Goal: Information Seeking & Learning: Learn about a topic

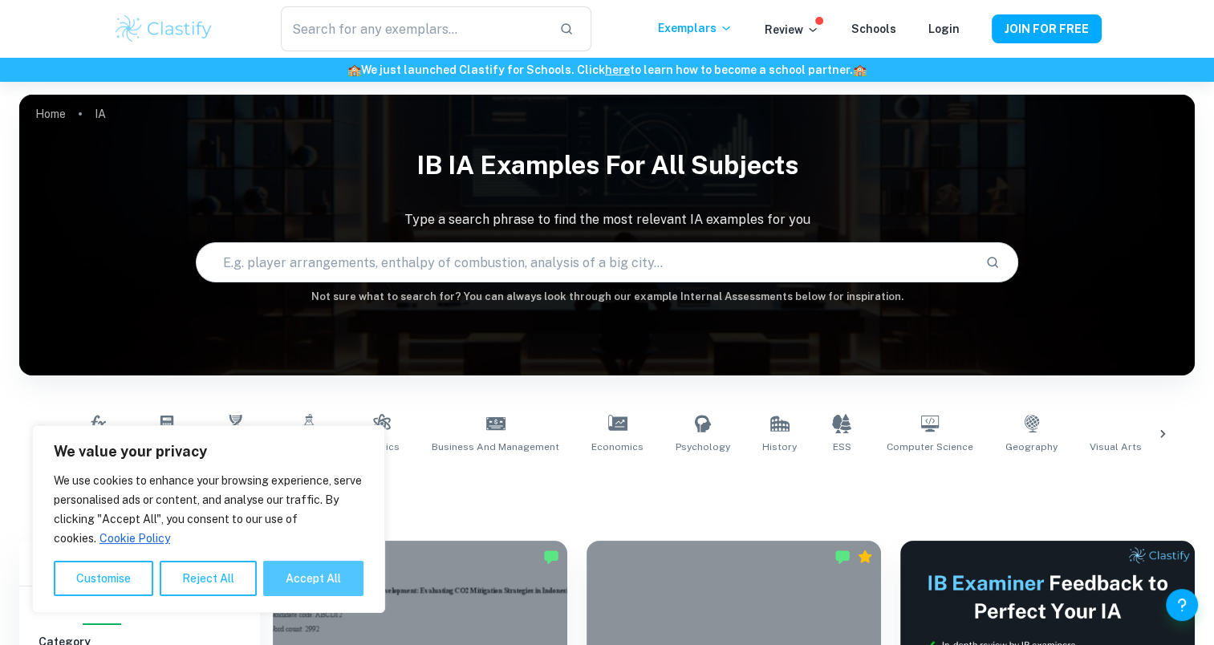
click at [332, 582] on button "Accept All" at bounding box center [313, 578] width 100 height 35
checkbox input "true"
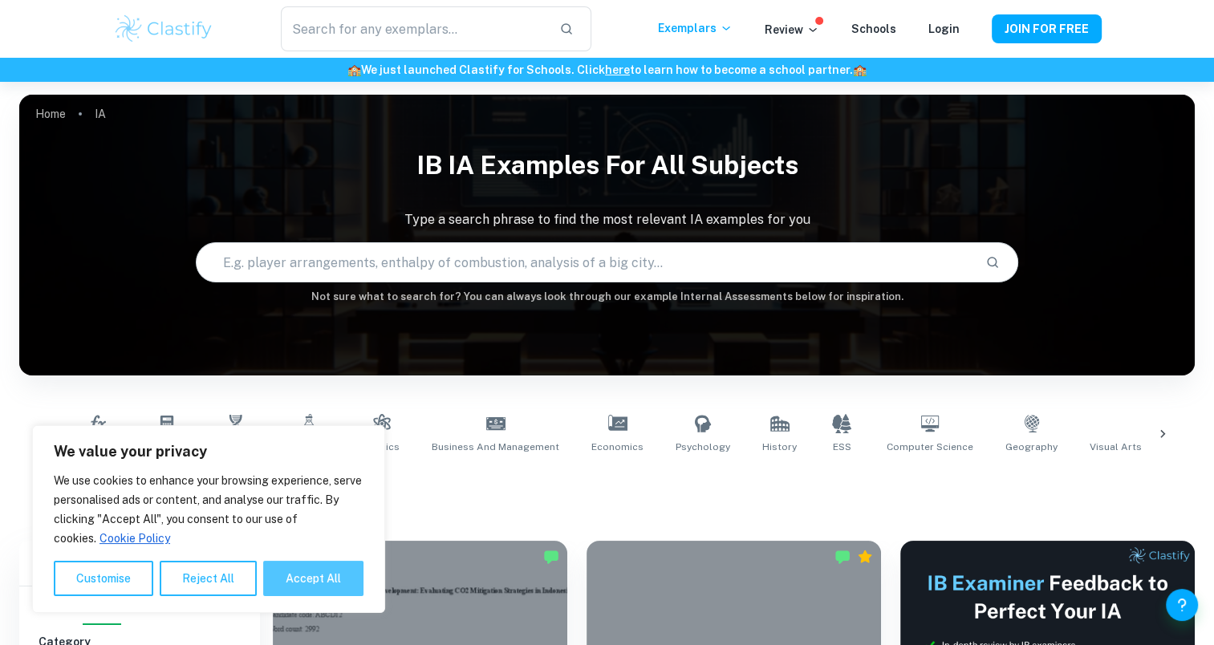
checkbox input "true"
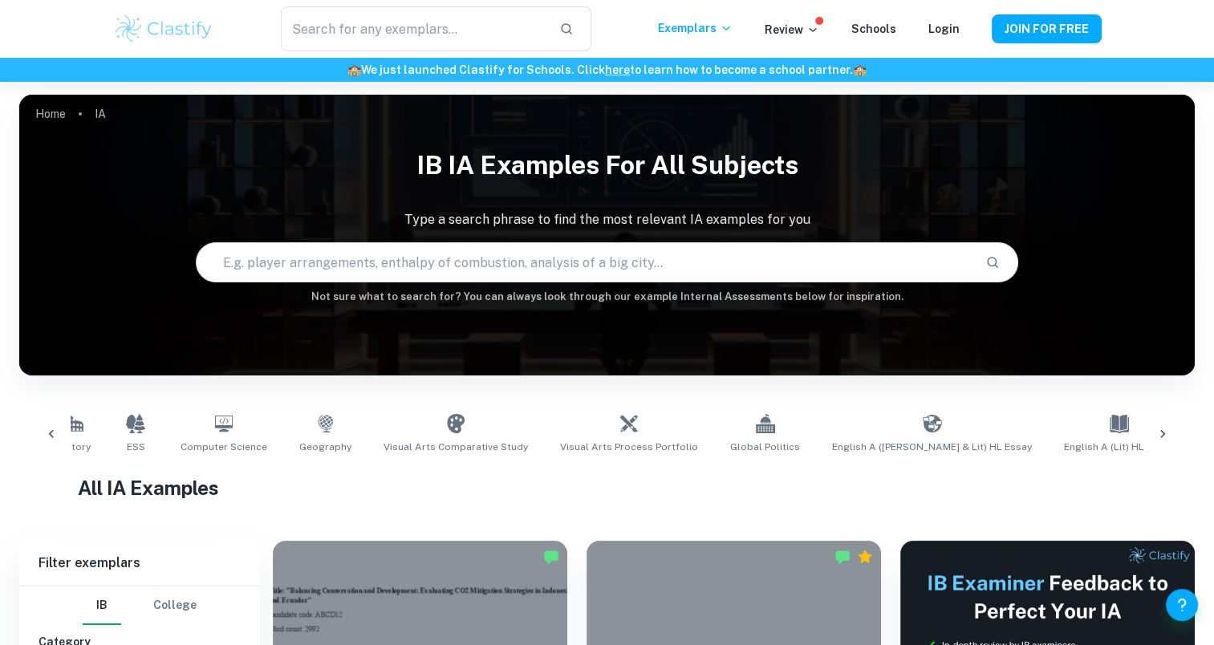
scroll to position [0, 709]
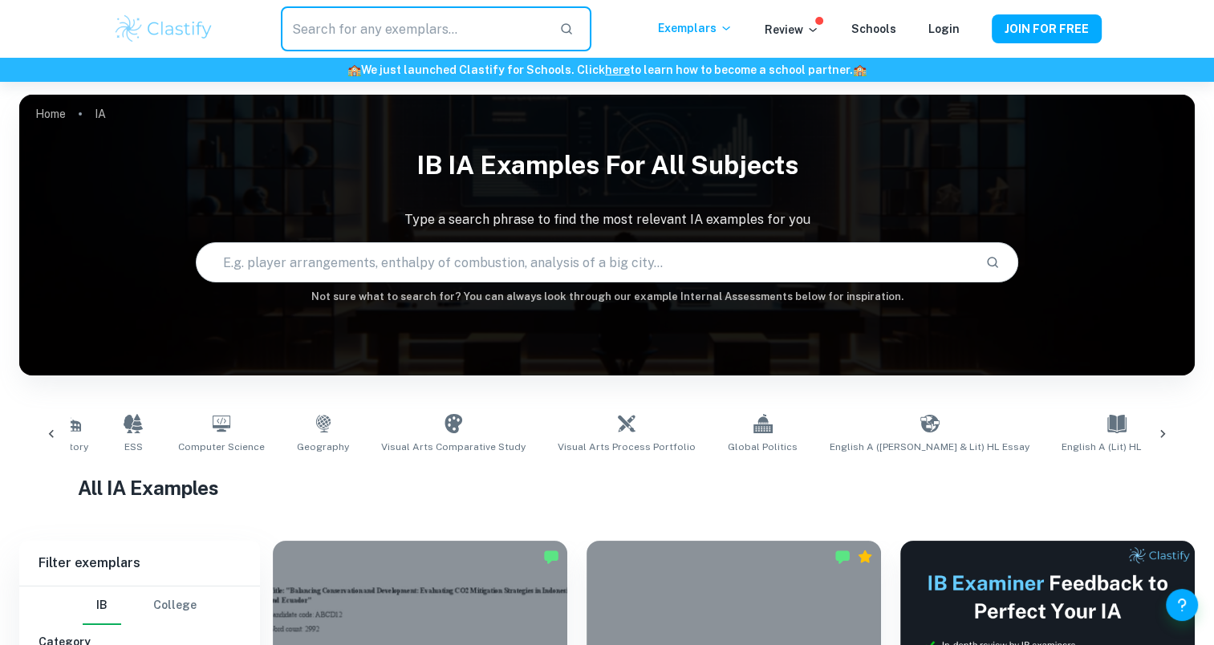
click at [456, 22] on input "text" at bounding box center [413, 28] width 265 height 45
type input "H"
type input "History"
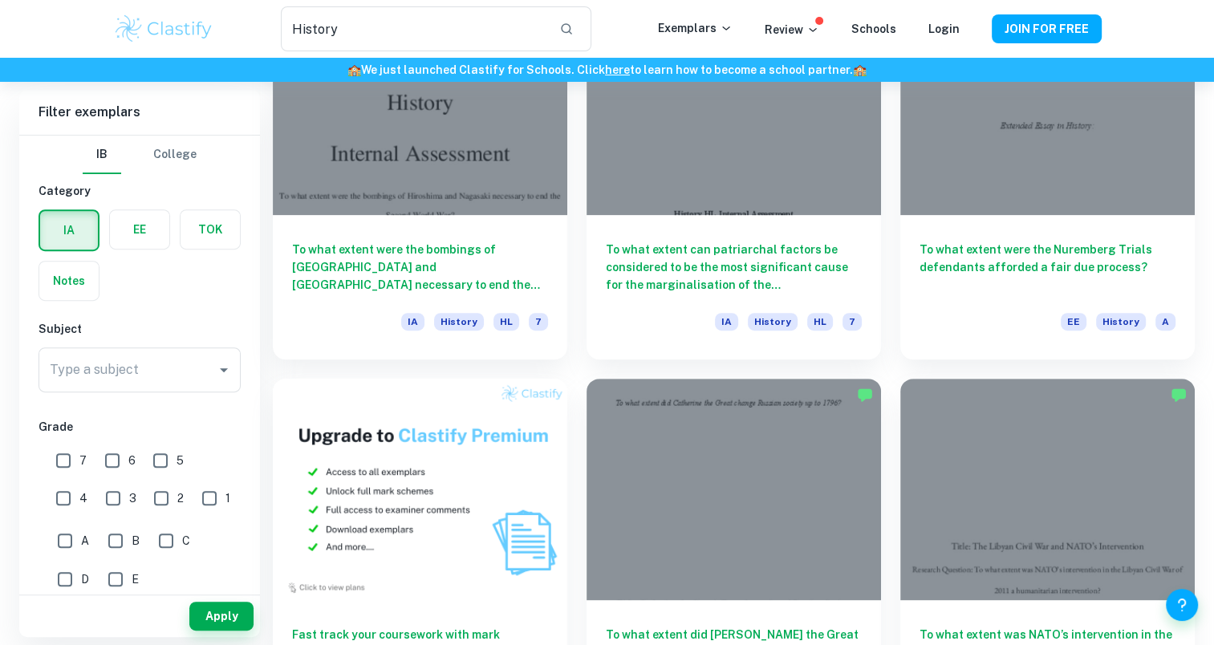
scroll to position [562, 0]
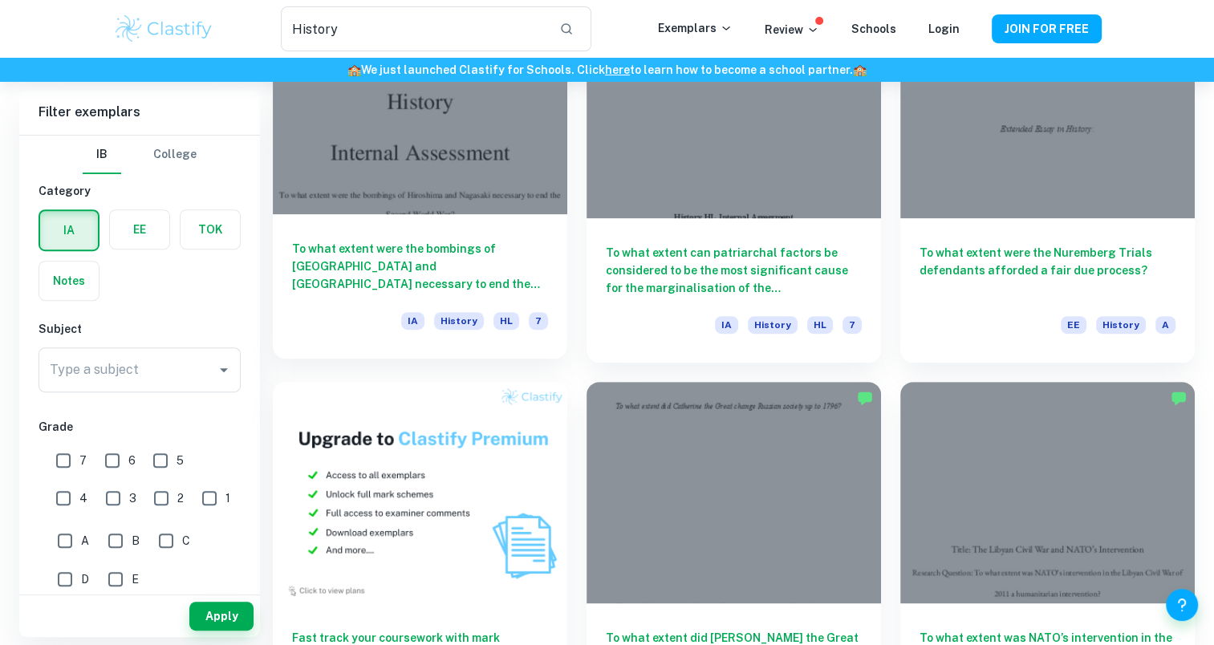
click at [411, 186] on div at bounding box center [420, 104] width 295 height 221
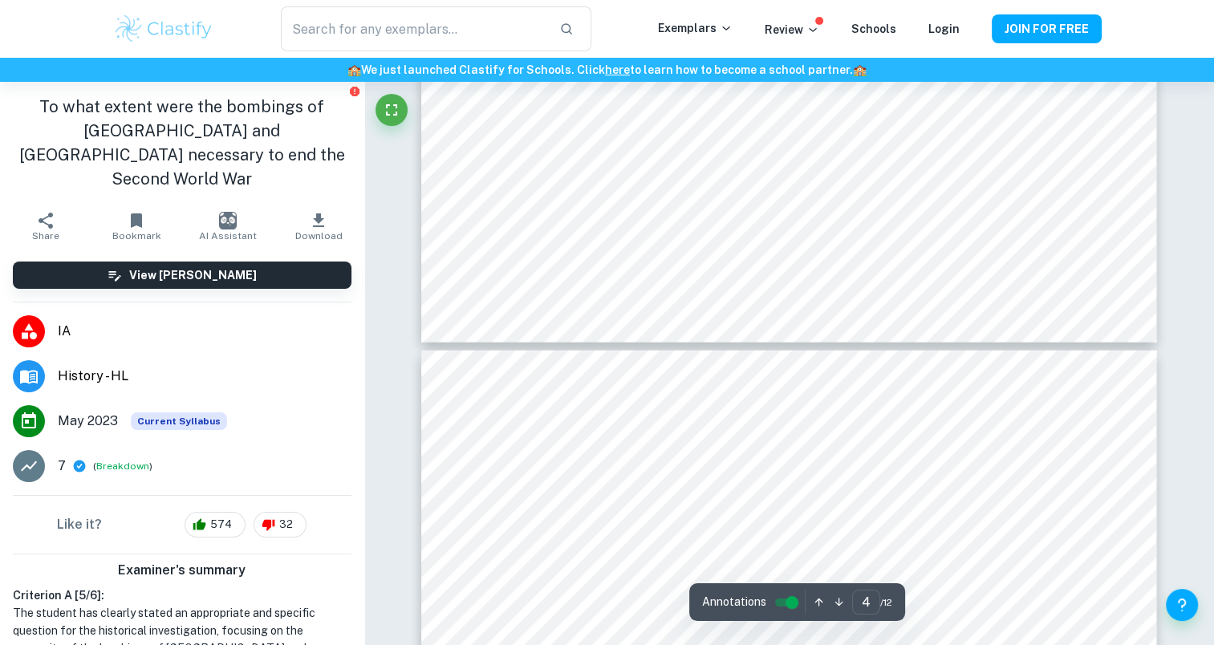
scroll to position [3829, 0]
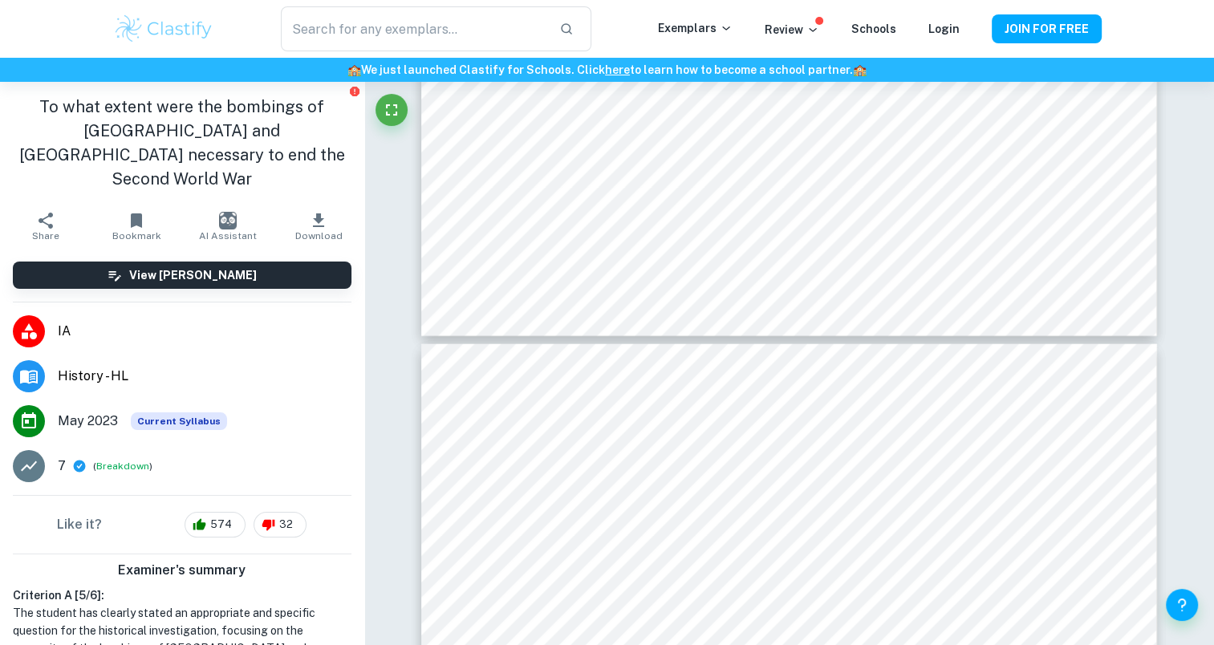
type input "5"
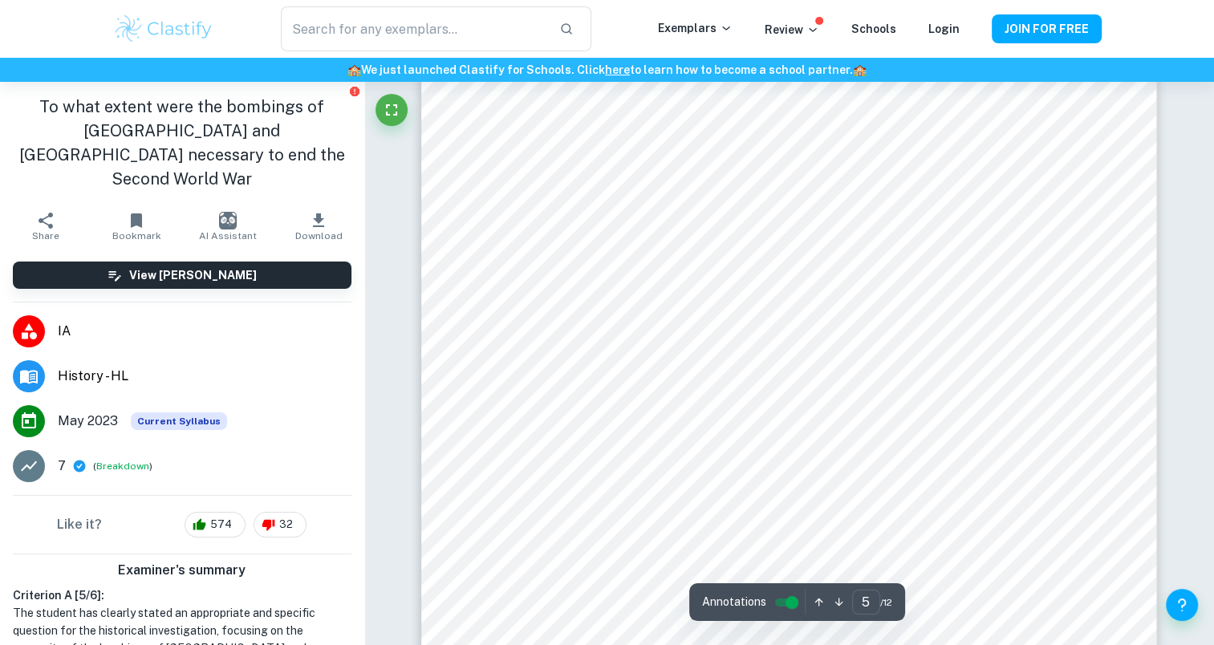
scroll to position [4131, 0]
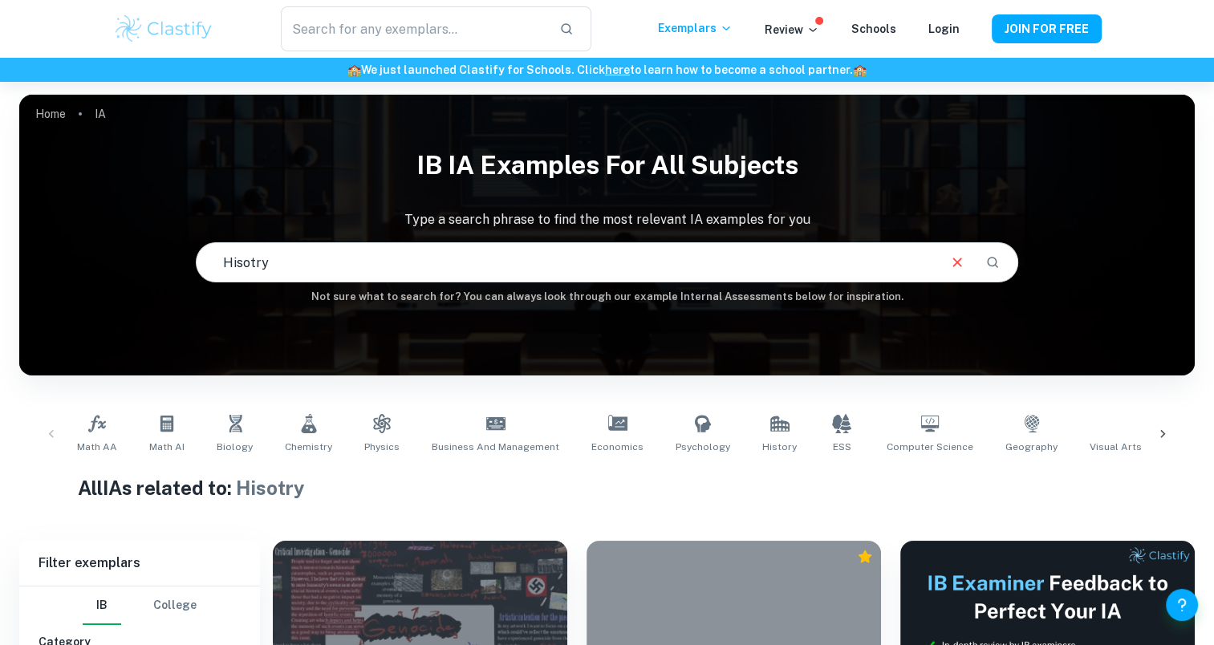
click at [727, 244] on input "Hisotry" at bounding box center [567, 262] width 740 height 45
type input "History"
click at [770, 419] on icon at bounding box center [779, 423] width 19 height 19
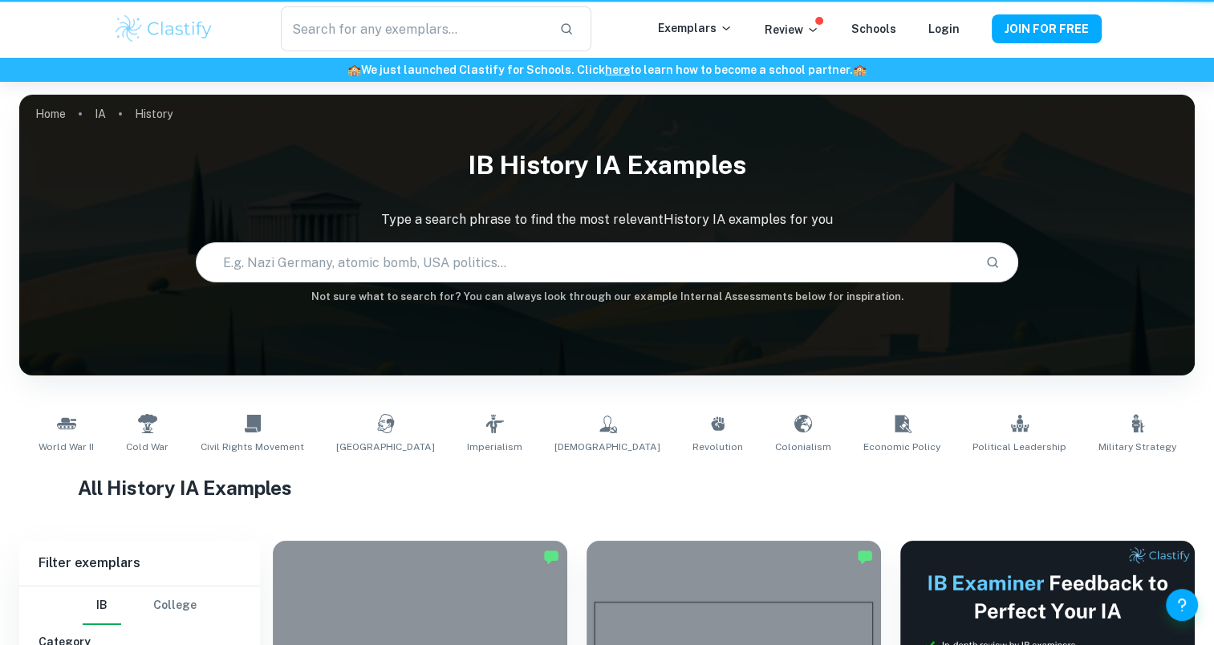
type input "History"
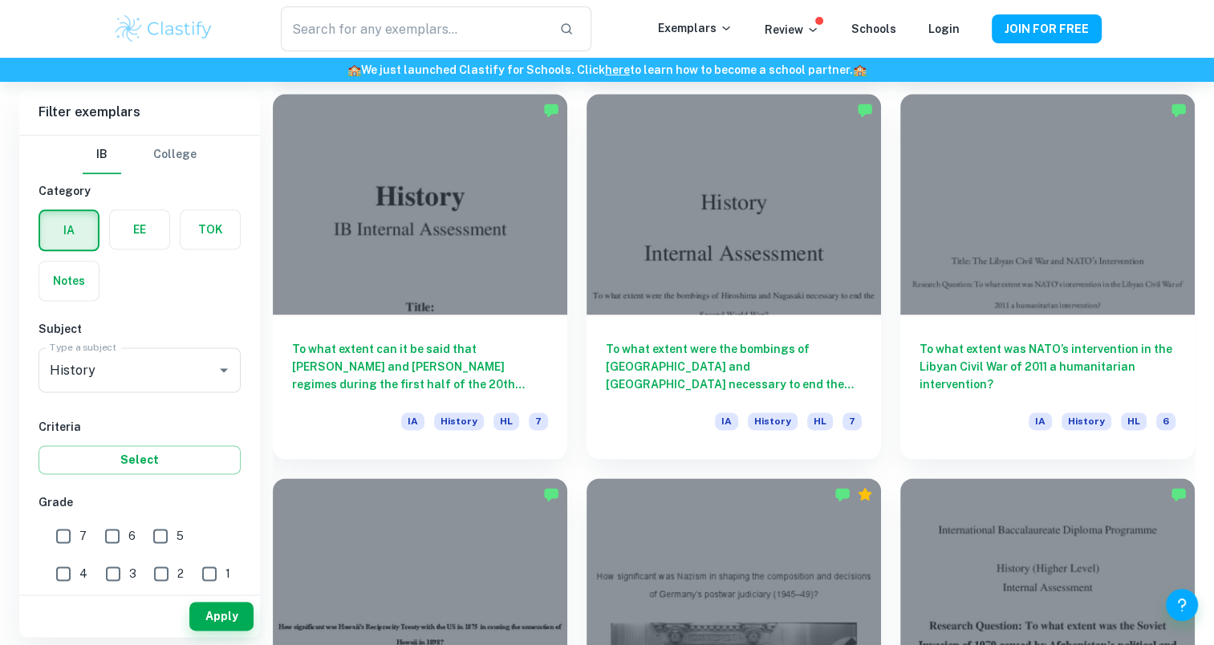
scroll to position [1987, 0]
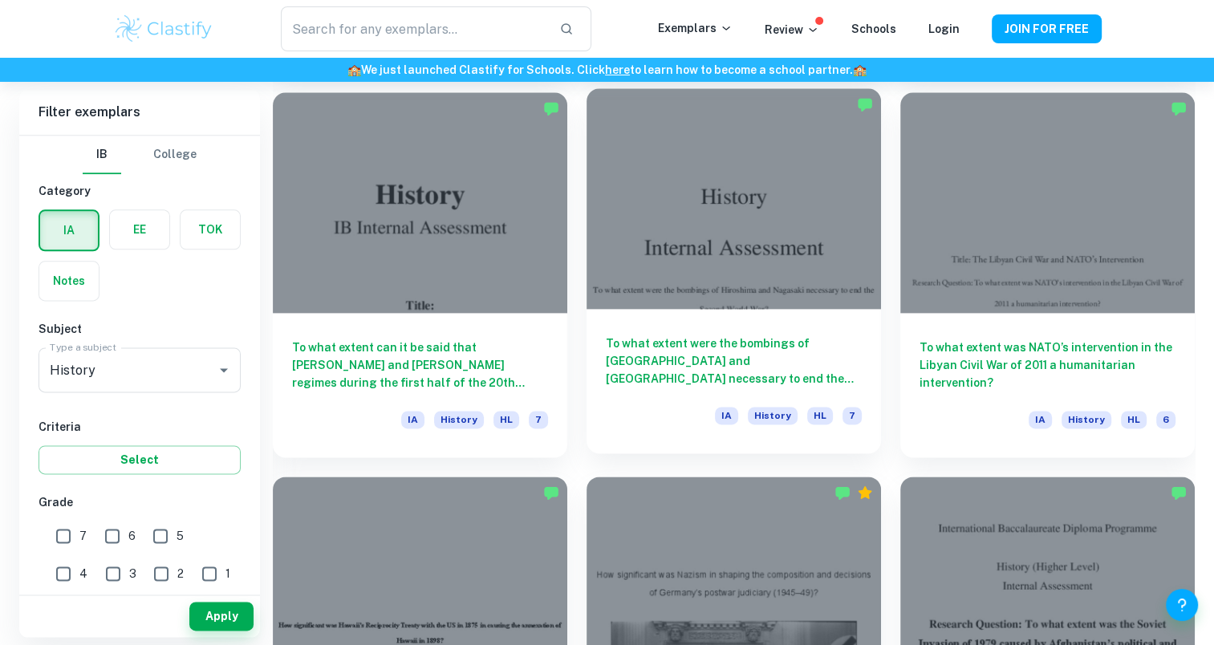
click at [748, 388] on div "To what extent were the bombings of [GEOGRAPHIC_DATA] and [GEOGRAPHIC_DATA] nec…" at bounding box center [734, 381] width 295 height 144
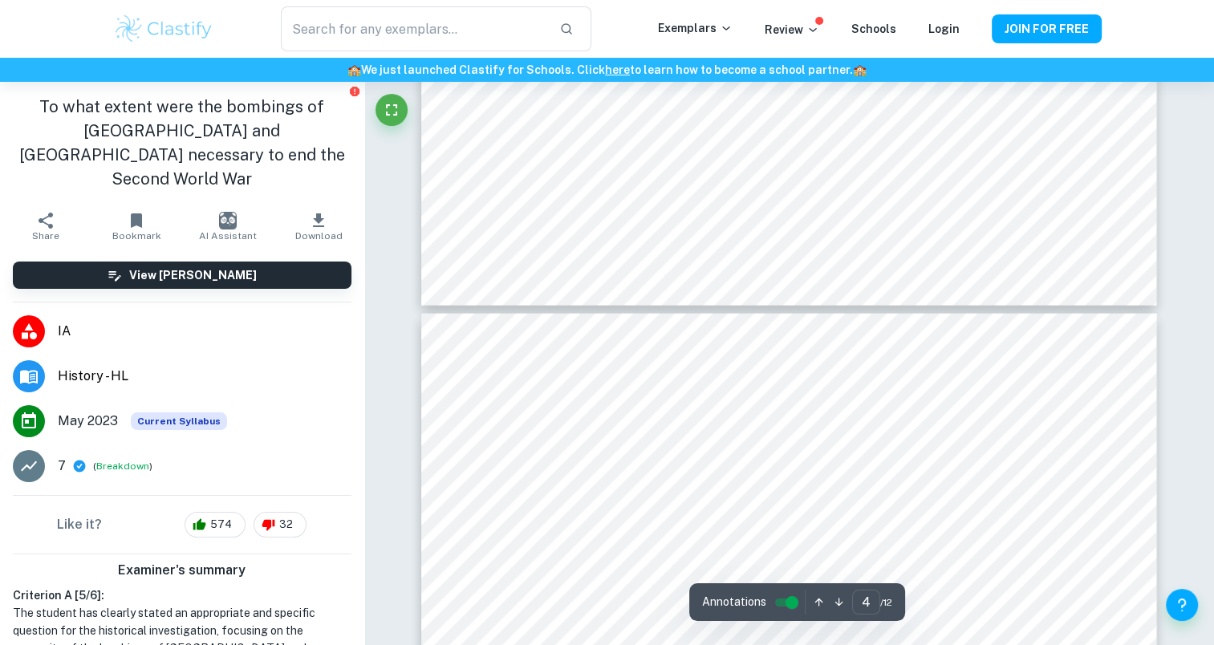
type input "5"
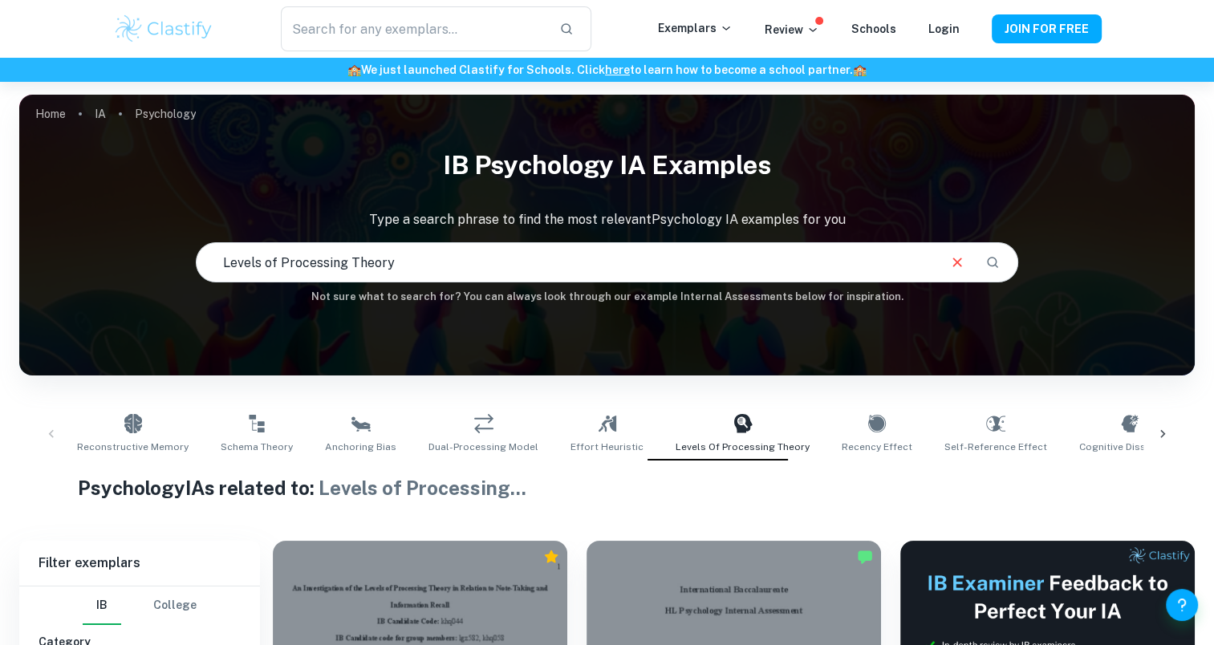
checkbox input "true"
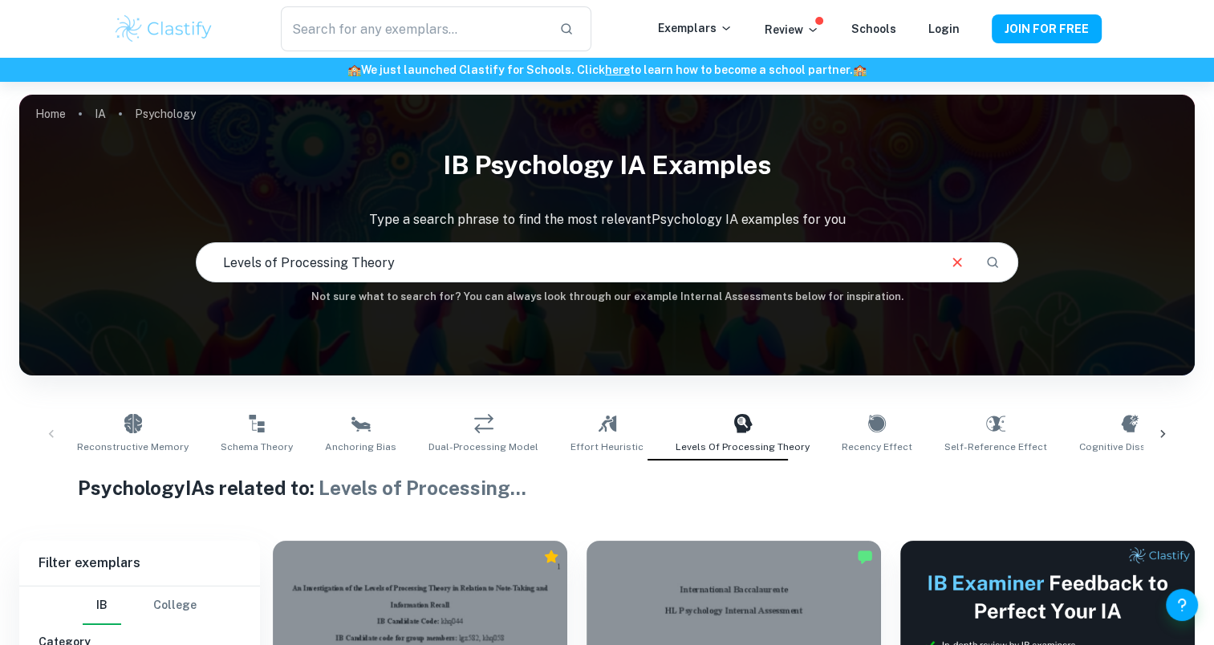
click at [55, 425] on div "Reconstructive Memory Schema Theory Anchoring Bias Dual-Processing Model Effort…" at bounding box center [607, 434] width 1150 height 53
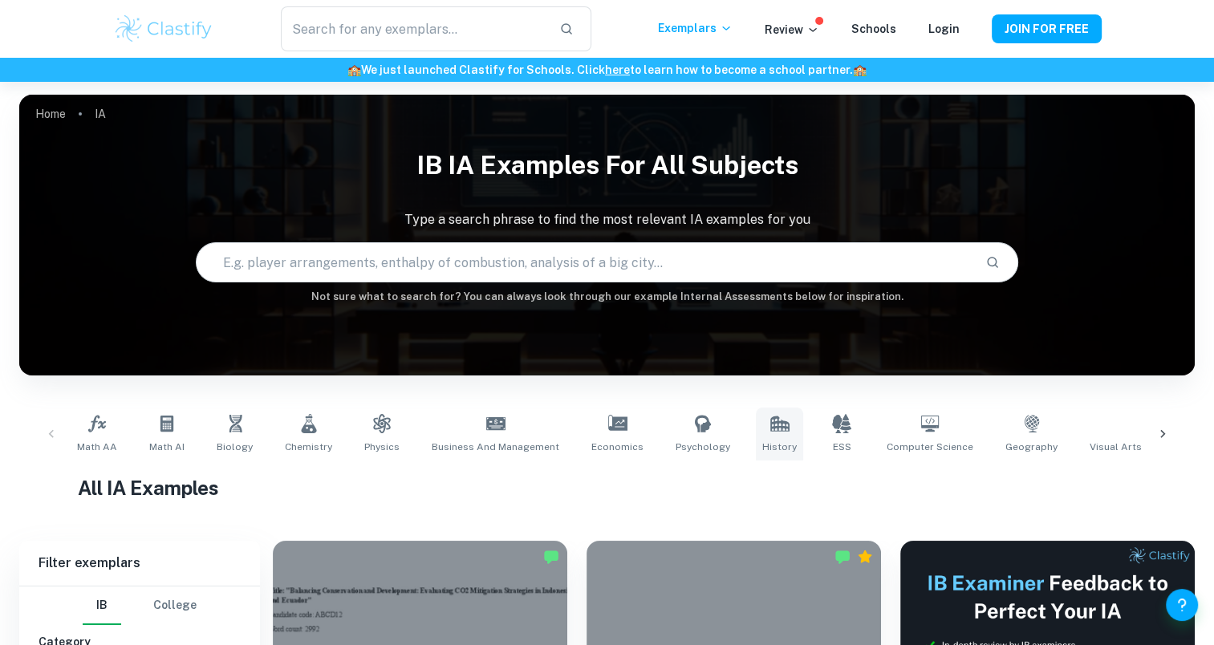
click at [756, 435] on link "History" at bounding box center [779, 434] width 47 height 53
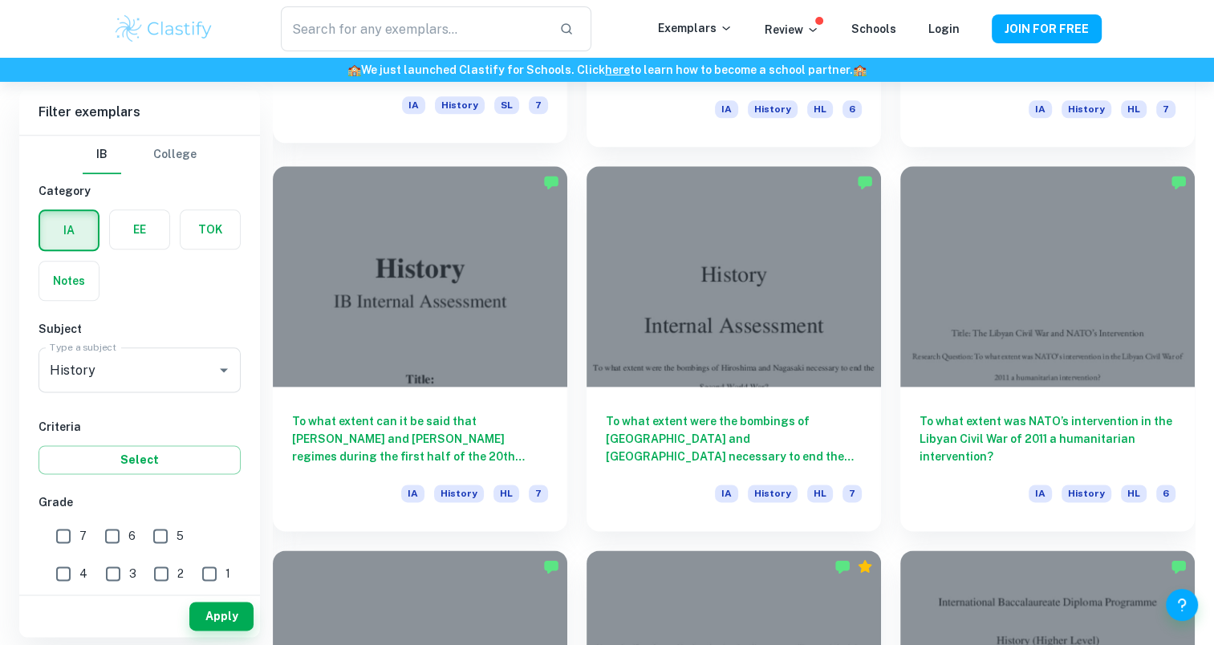
scroll to position [1916, 0]
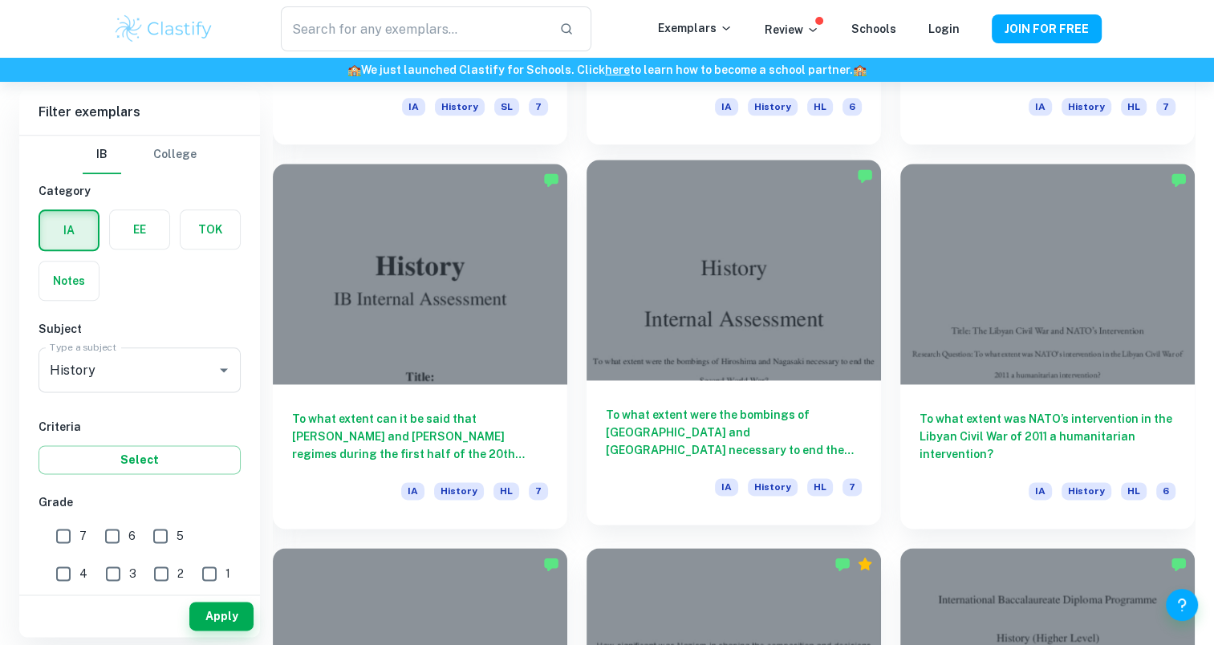
click at [716, 396] on div "To what extent were the bombings of [GEOGRAPHIC_DATA] and [GEOGRAPHIC_DATA] nec…" at bounding box center [734, 452] width 295 height 144
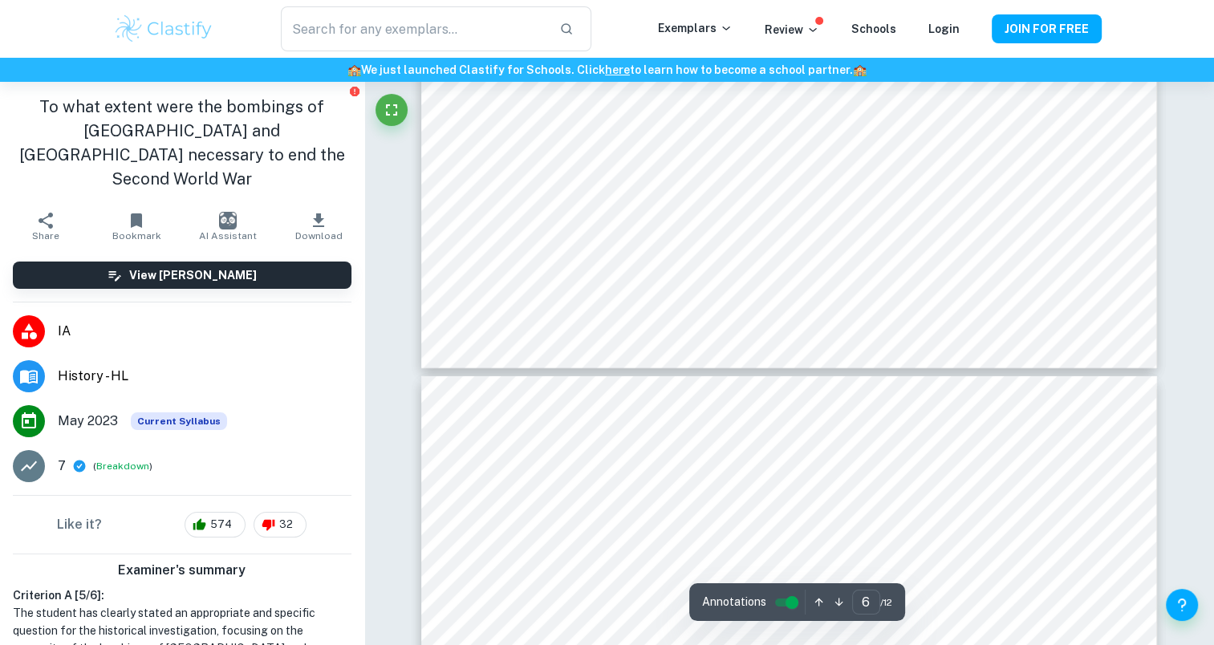
type input "5"
